Goal: Task Accomplishment & Management: Complete application form

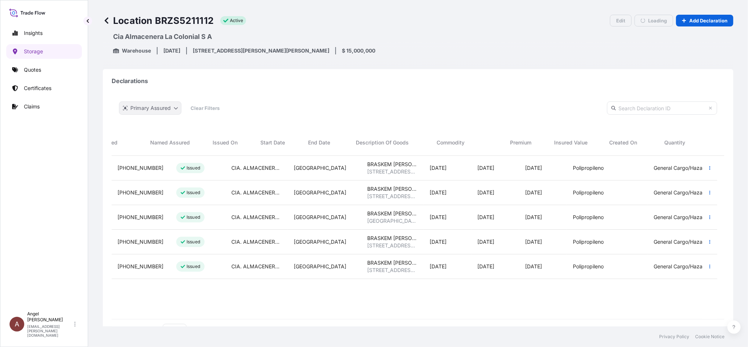
scroll to position [182, 598]
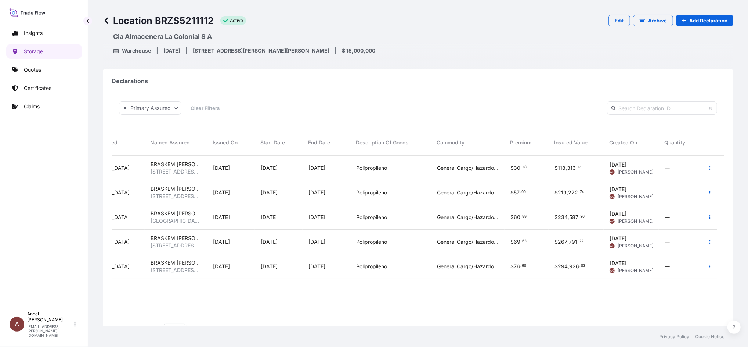
click at [631, 110] on input "text" at bounding box center [662, 107] width 110 height 13
type input "SMART"
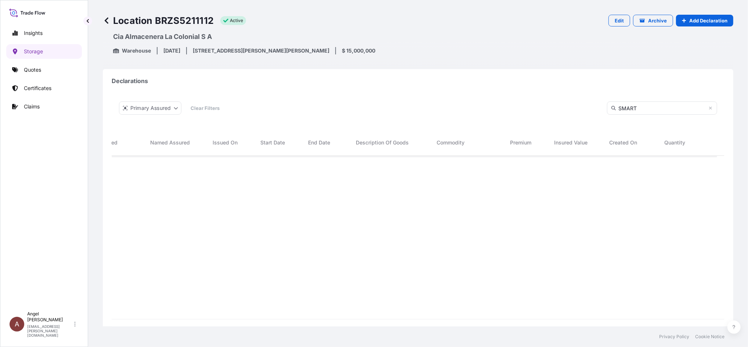
scroll to position [204, 598]
drag, startPoint x: 640, startPoint y: 108, endPoint x: 582, endPoint y: 100, distance: 58.2
click at [582, 99] on div "Primary Assured Clear Filters SMART" at bounding box center [418, 108] width 613 height 28
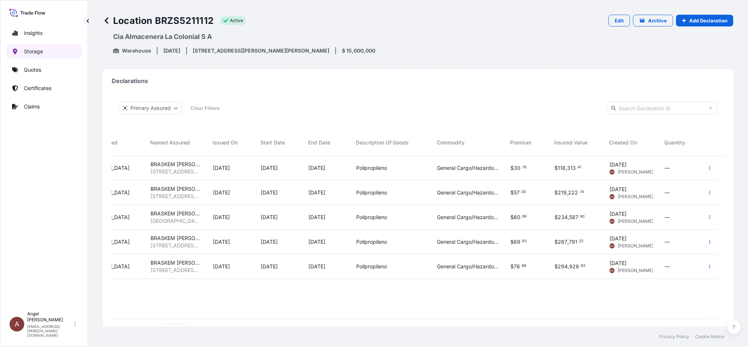
click at [49, 50] on link "Storage" at bounding box center [44, 51] width 76 height 15
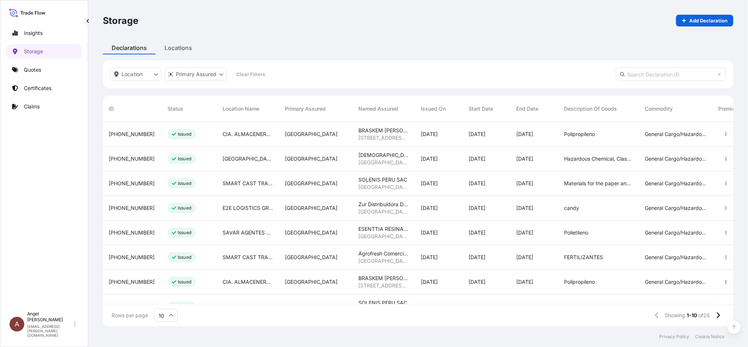
click at [661, 72] on input "text" at bounding box center [671, 74] width 110 height 13
click at [186, 49] on div "Storage Add Declaration Declarations Locations Location Primary Assured Clear F…" at bounding box center [418, 163] width 660 height 326
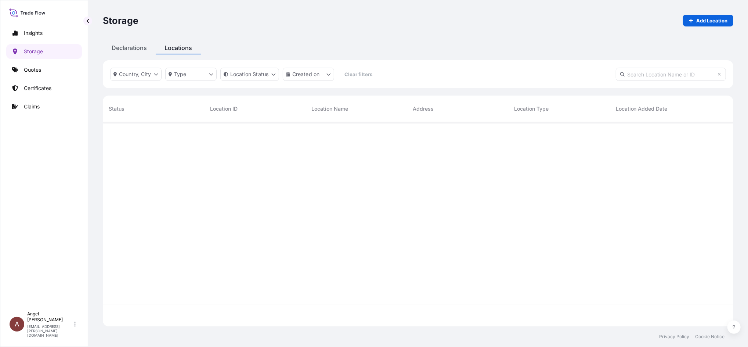
scroll to position [201, 624]
click at [654, 78] on input "text" at bounding box center [671, 74] width 110 height 13
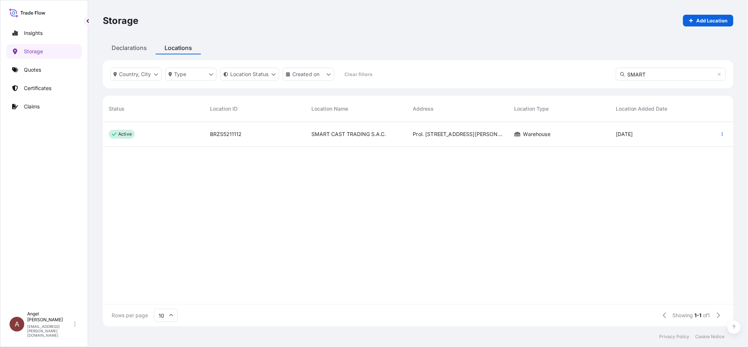
type input "SMART"
click at [291, 136] on div "BRZS5211112" at bounding box center [255, 133] width 90 height 7
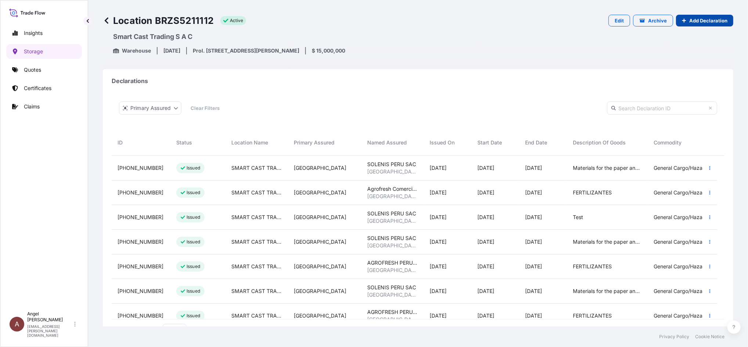
click at [691, 18] on p "Add Declaration" at bounding box center [709, 20] width 38 height 7
select select "31635"
select select "884"
select select "USD"
select select "mt"
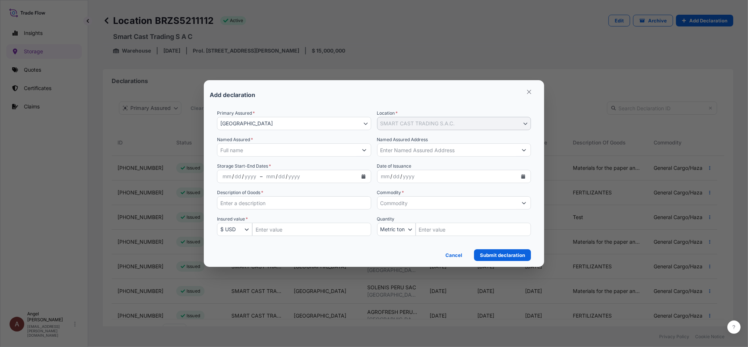
click at [246, 150] on input "Named Assured *" at bounding box center [288, 149] width 140 height 13
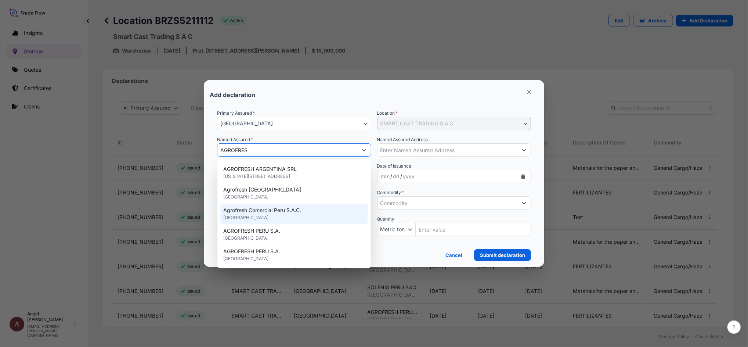
click at [326, 214] on div "Agrofresh Comercial Peru S.A.C. [GEOGRAPHIC_DATA]" at bounding box center [293, 214] width 147 height 21
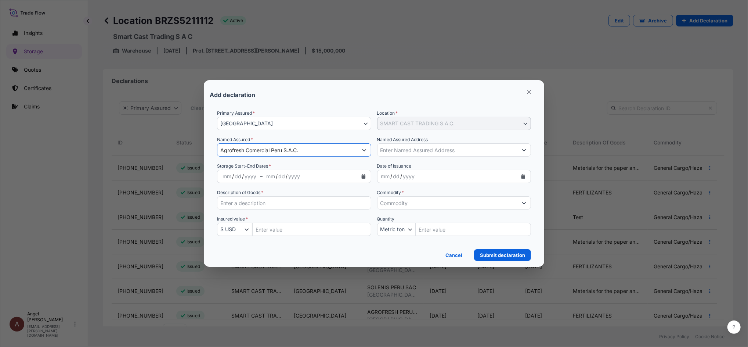
type input "Agrofresh Comercial Peru S.A.C."
click at [441, 150] on input "Named Assured Address" at bounding box center [448, 149] width 140 height 13
paste input "Prol. [STREET_ADDRESS][PERSON_NAME]"
type input "Prol. [STREET_ADDRESS][PERSON_NAME]"
click at [362, 174] on icon "Calendar" at bounding box center [364, 176] width 4 height 4
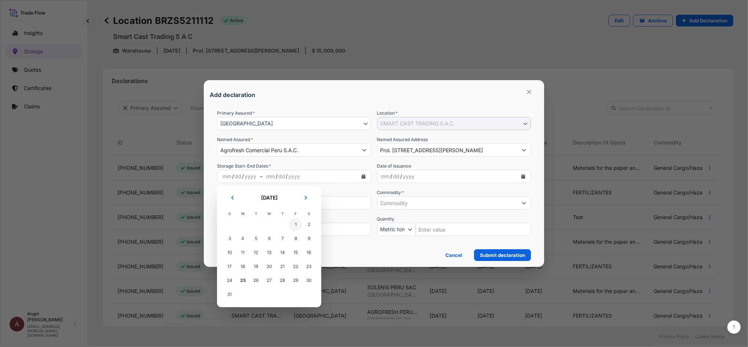
click at [292, 222] on span "1" at bounding box center [295, 224] width 13 height 13
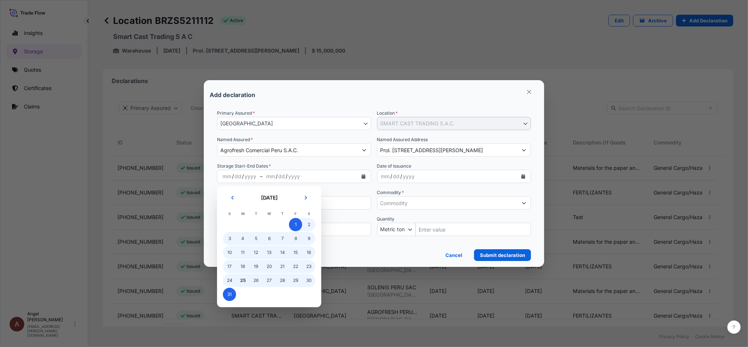
click at [226, 293] on span "31" at bounding box center [229, 294] width 13 height 13
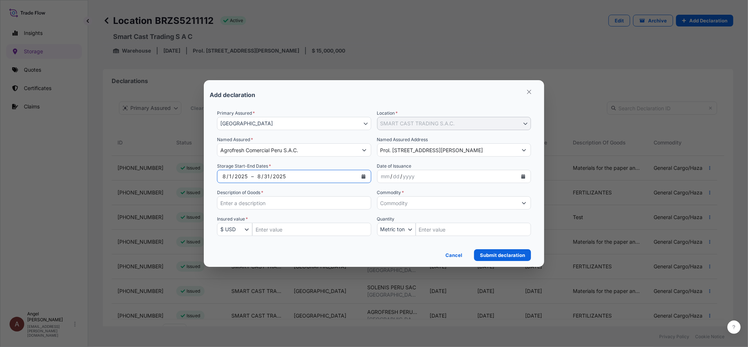
click at [295, 204] on input "Description of Goods *" at bounding box center [294, 202] width 154 height 13
paste input "FERTILIZANTES"
type input "FERTILIZANTES"
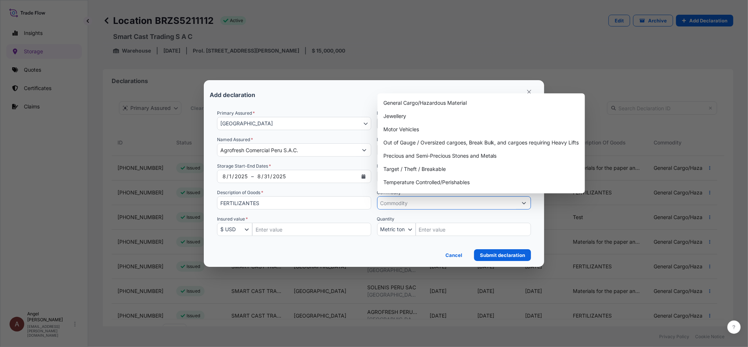
click at [421, 203] on input "Commodity *" at bounding box center [448, 202] width 140 height 13
click at [409, 106] on div "General Cargo/Hazardous Material" at bounding box center [482, 102] width 202 height 13
type input "General Cargo/Hazardous Material"
click at [442, 227] on input "Quantity Amount" at bounding box center [474, 229] width 116 height 13
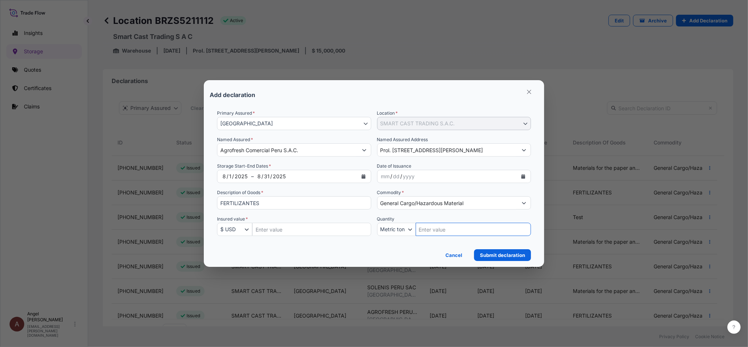
click at [310, 229] on input "Insured Value Amount" at bounding box center [311, 229] width 119 height 13
paste input "1287130.81"
type input "1287130.82"
click at [500, 255] on p "Submit declaration" at bounding box center [502, 254] width 45 height 7
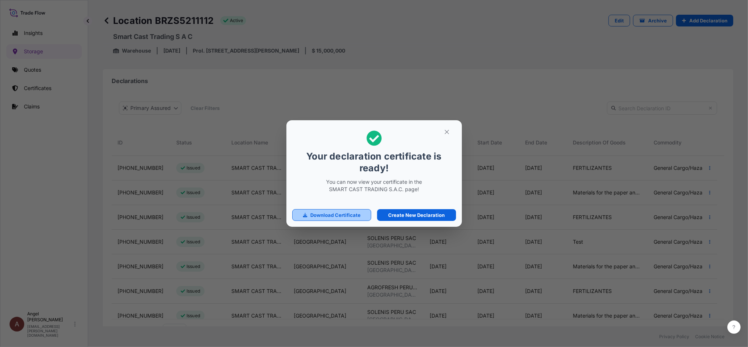
click at [324, 214] on p "Download Certificate" at bounding box center [335, 214] width 50 height 7
click at [346, 216] on p "Download Certificate" at bounding box center [335, 214] width 50 height 7
click at [447, 128] on button "button" at bounding box center [447, 132] width 18 height 12
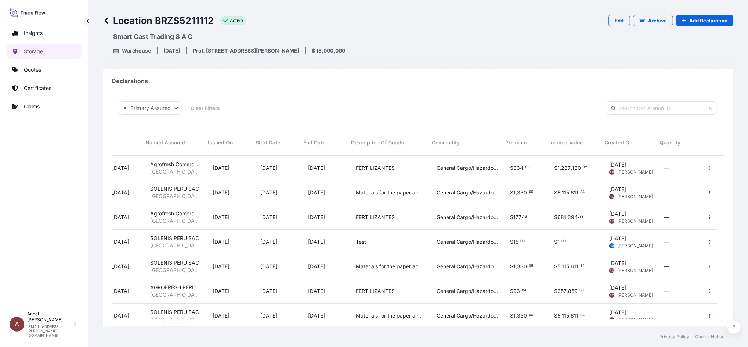
scroll to position [0, 224]
